Goal: Information Seeking & Learning: Learn about a topic

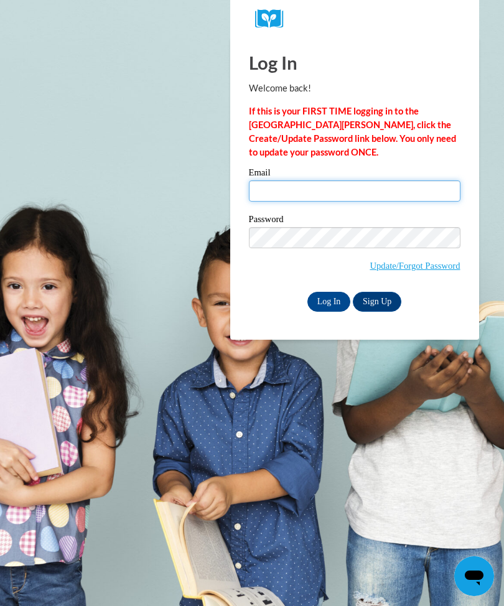
type input "donjanemiller333@icloud.com"
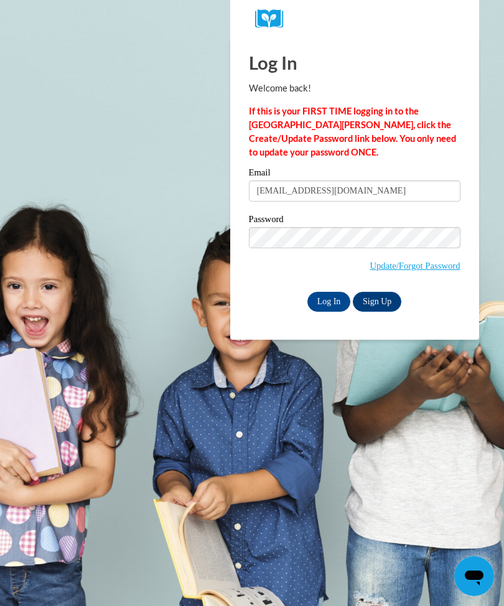
click at [328, 300] on input "Log In" at bounding box center [329, 302] width 44 height 20
click at [319, 302] on input "Log In" at bounding box center [329, 302] width 44 height 20
click at [330, 307] on input "Log In" at bounding box center [329, 302] width 44 height 20
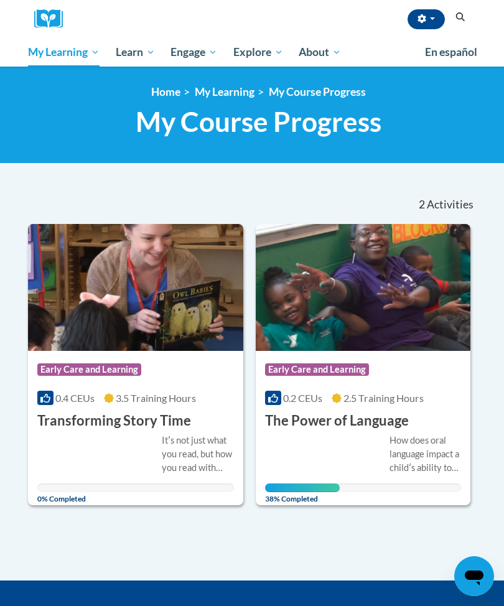
click at [306, 427] on h3 "The Power of Language" at bounding box center [337, 420] width 144 height 19
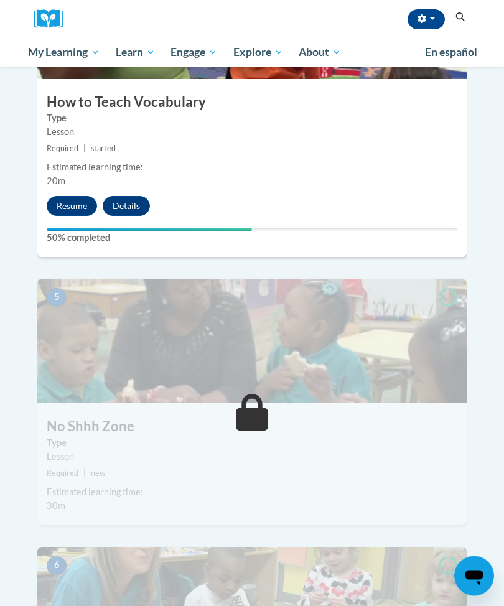
scroll to position [1356, 0]
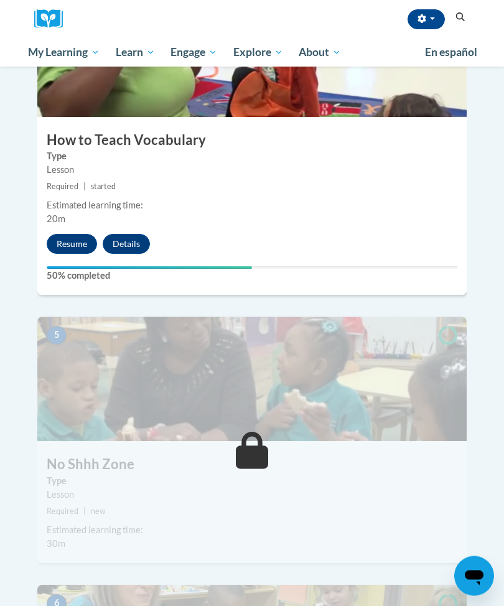
click at [65, 234] on button "Resume" at bounding box center [72, 244] width 50 height 20
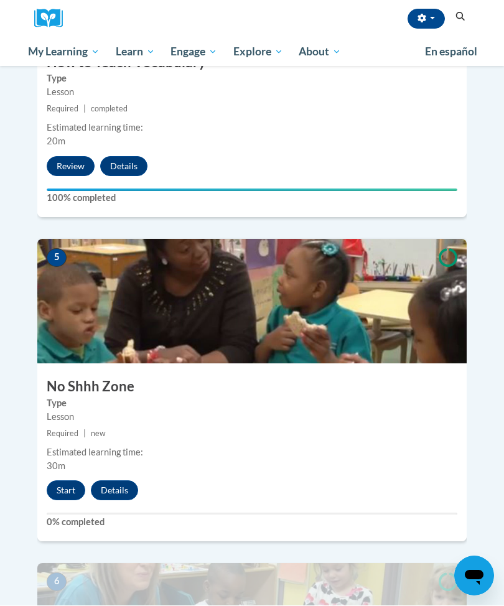
click at [58, 481] on button "Start" at bounding box center [66, 491] width 39 height 20
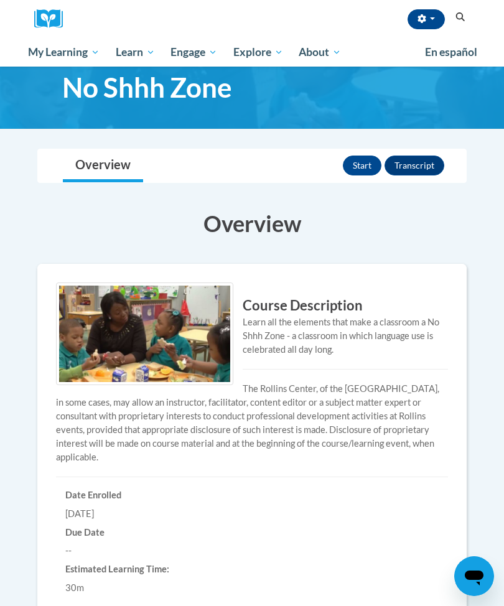
scroll to position [30, 0]
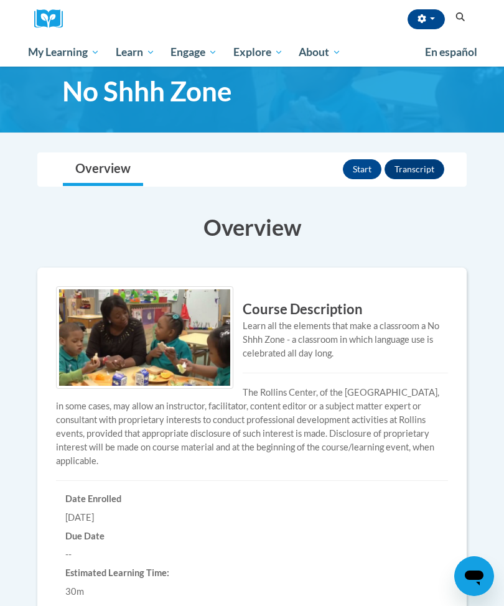
click at [359, 169] on button "Start" at bounding box center [362, 169] width 39 height 20
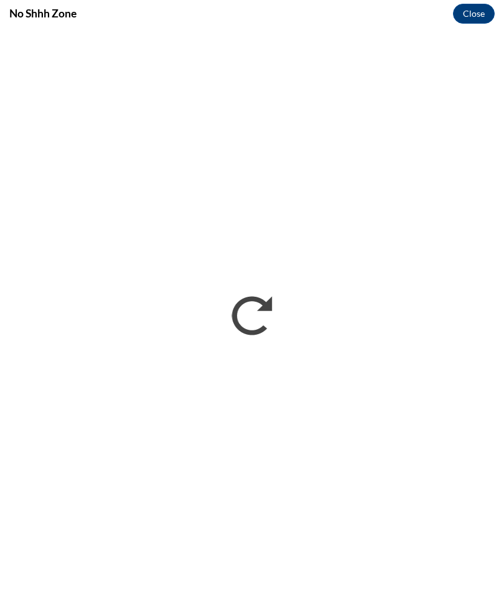
scroll to position [0, 0]
